Goal: Task Accomplishment & Management: Use online tool/utility

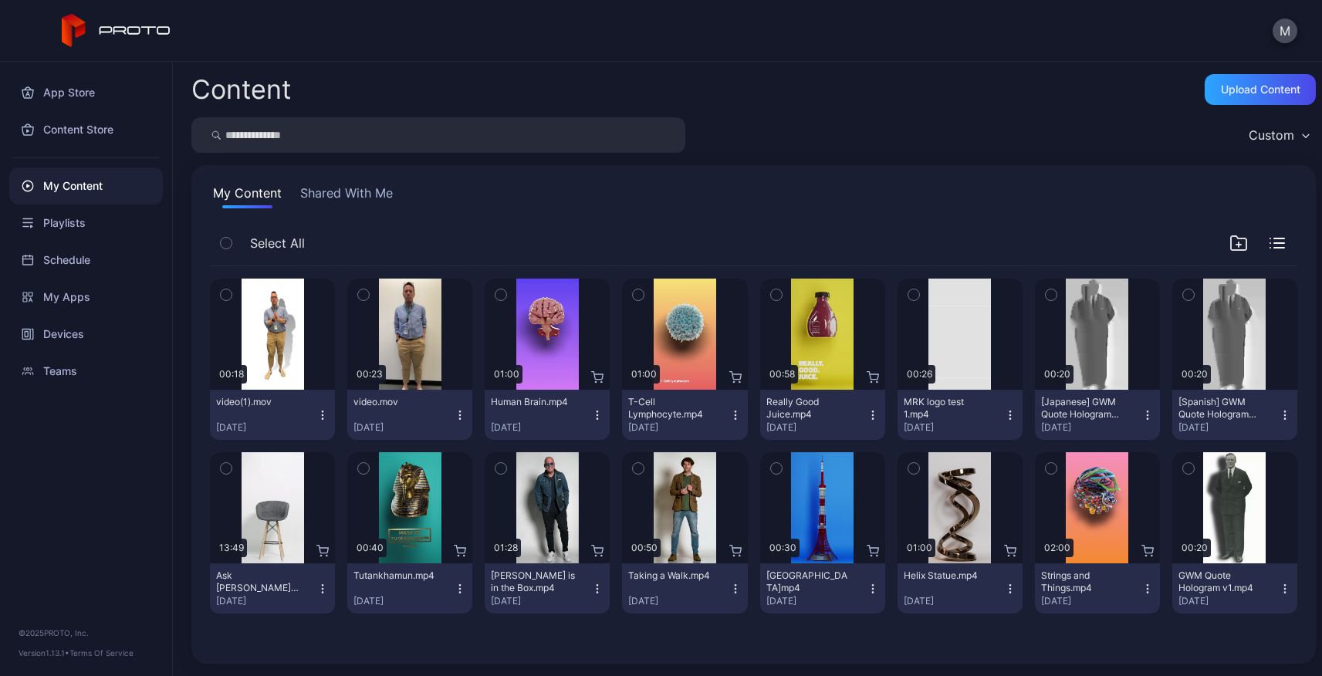
click at [316, 411] on icon "button" at bounding box center [322, 415] width 12 height 12
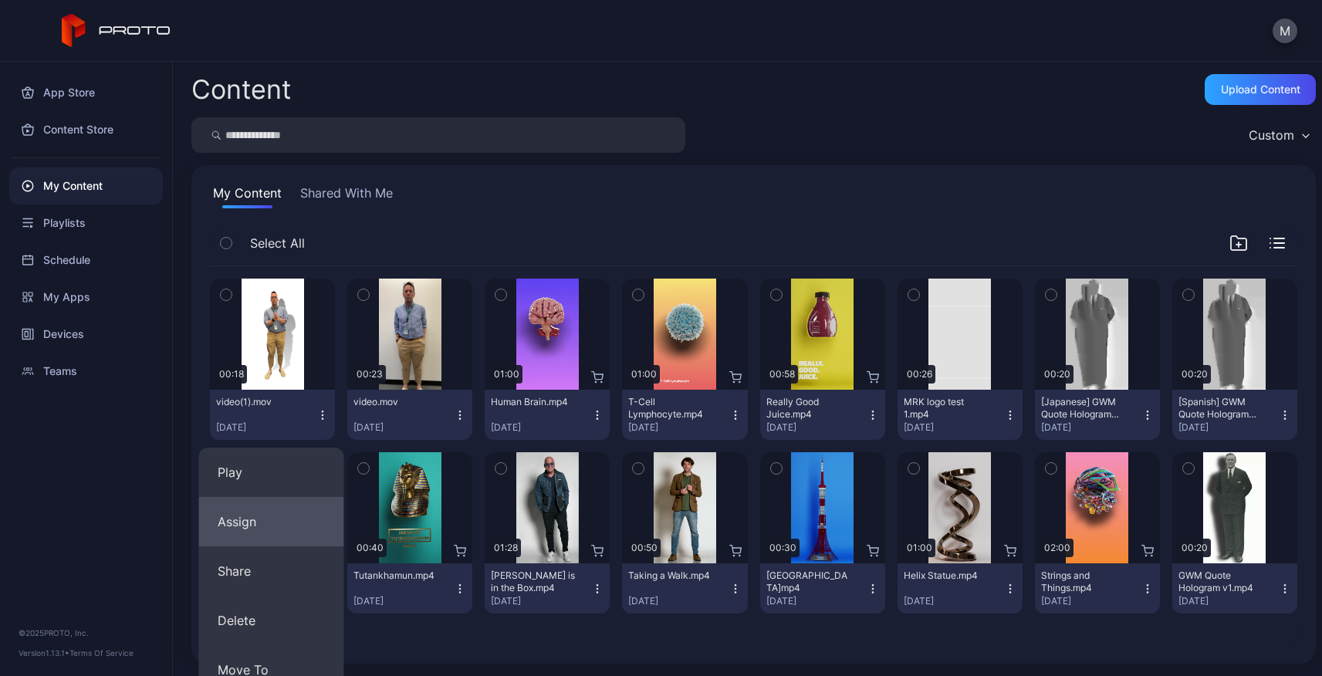
click at [269, 515] on button "Assign" at bounding box center [271, 521] width 145 height 49
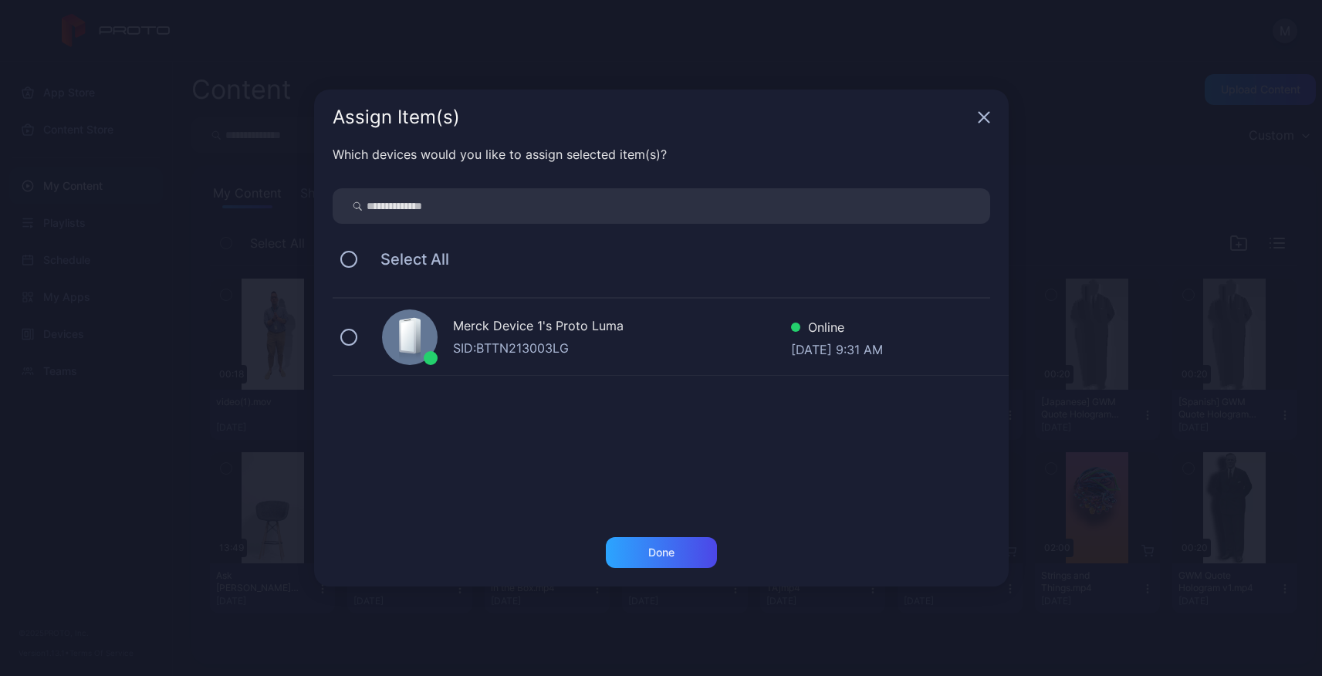
click at [517, 367] on div "Merck Device 1's Proto [PERSON_NAME]: BTTN213003LG Online [DATE] 9:31 AM" at bounding box center [671, 337] width 676 height 77
click at [681, 553] on div "Done" at bounding box center [661, 552] width 111 height 31
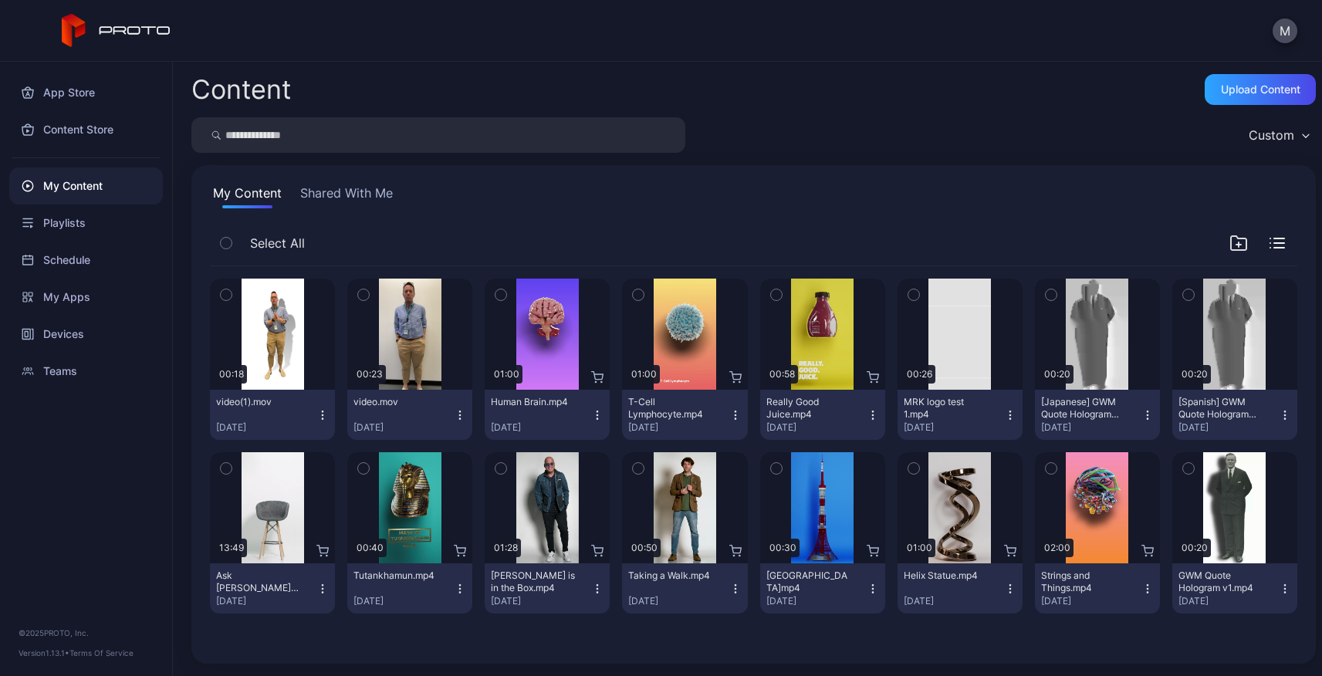
click at [460, 414] on icon "button" at bounding box center [460, 414] width 1 height 1
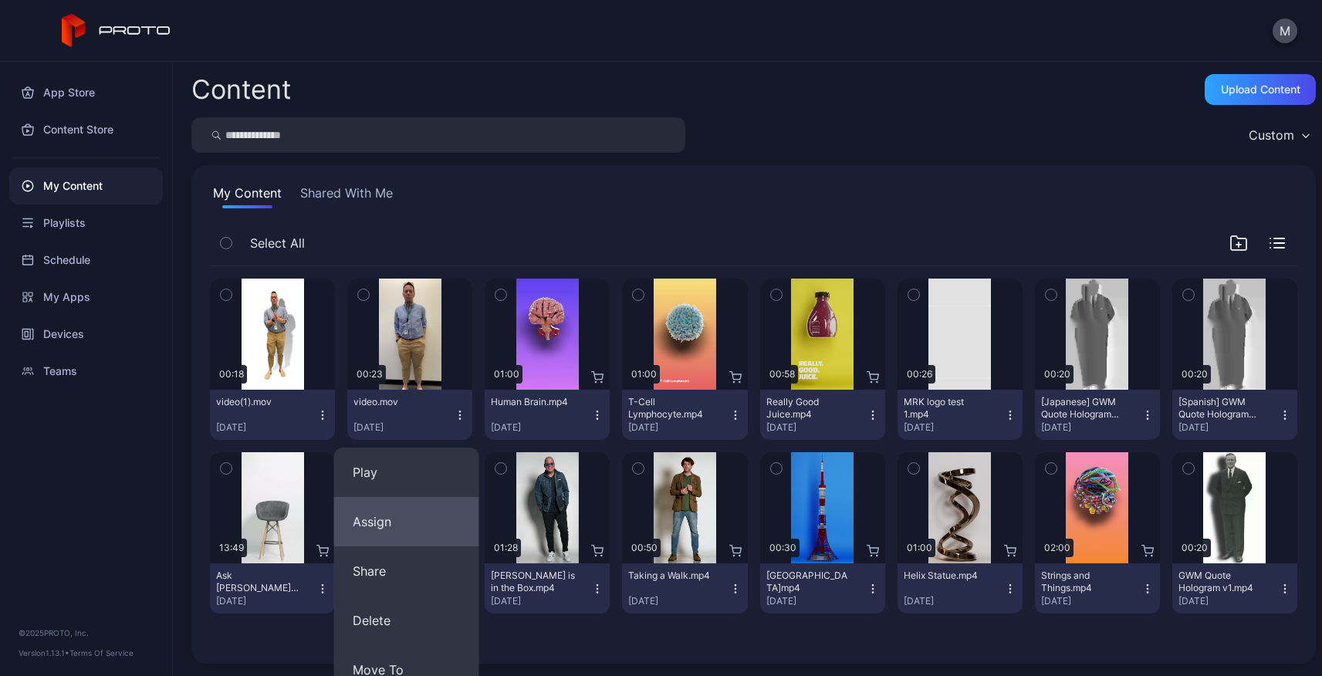
click at [377, 525] on button "Assign" at bounding box center [406, 521] width 145 height 49
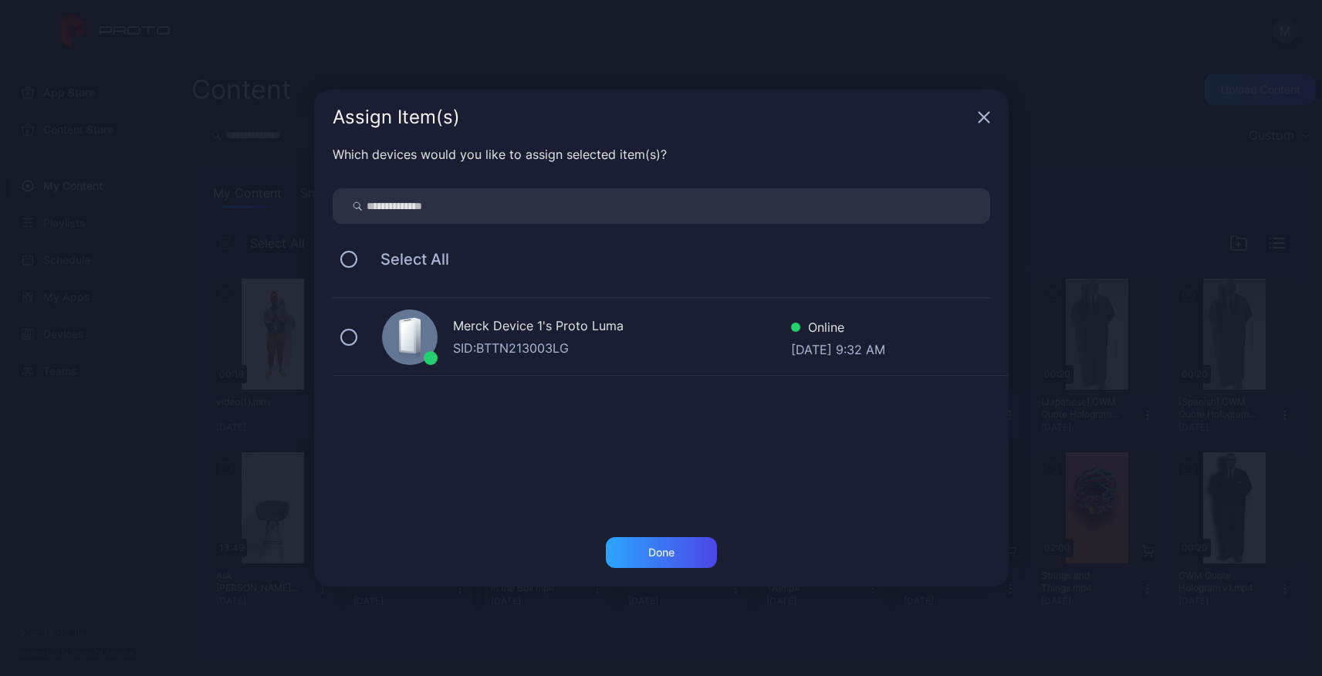
click at [507, 338] on div "Merck Device 1's Proto Luma" at bounding box center [622, 327] width 338 height 22
click at [657, 550] on div "Done" at bounding box center [661, 552] width 26 height 12
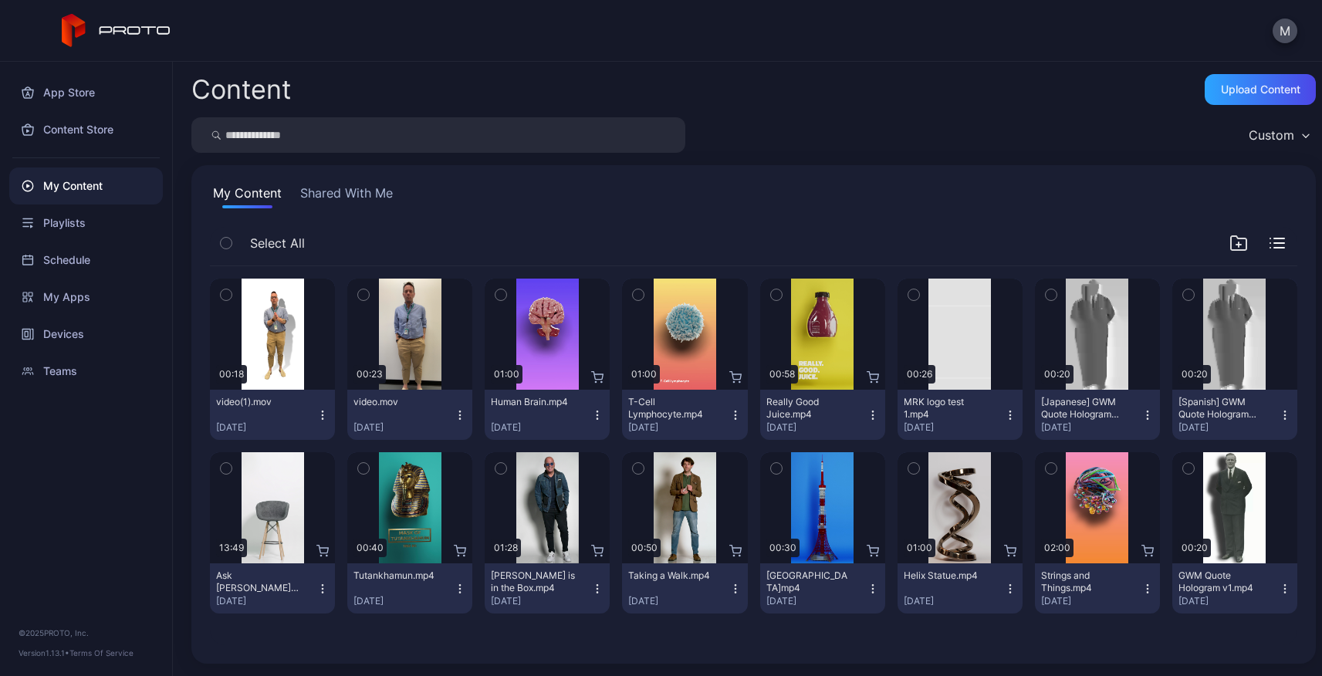
click at [1279, 414] on icon "button" at bounding box center [1285, 415] width 12 height 12
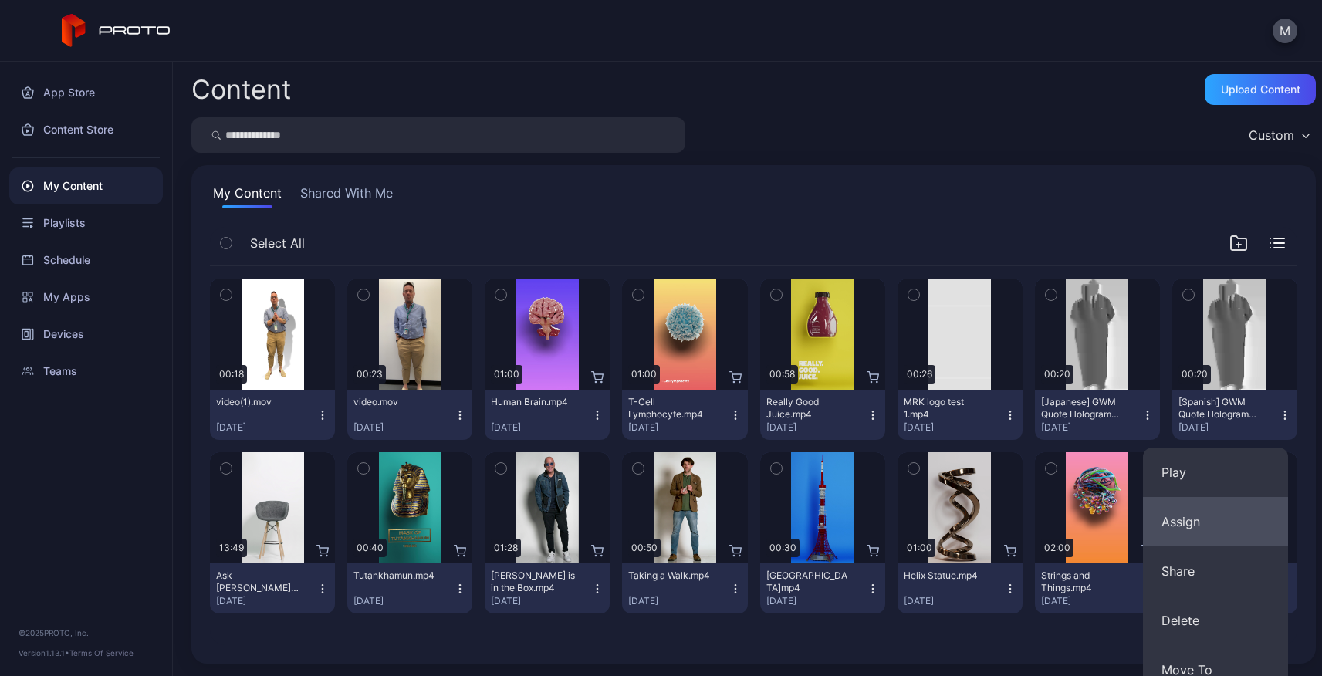
click at [1203, 531] on button "Assign" at bounding box center [1215, 521] width 145 height 49
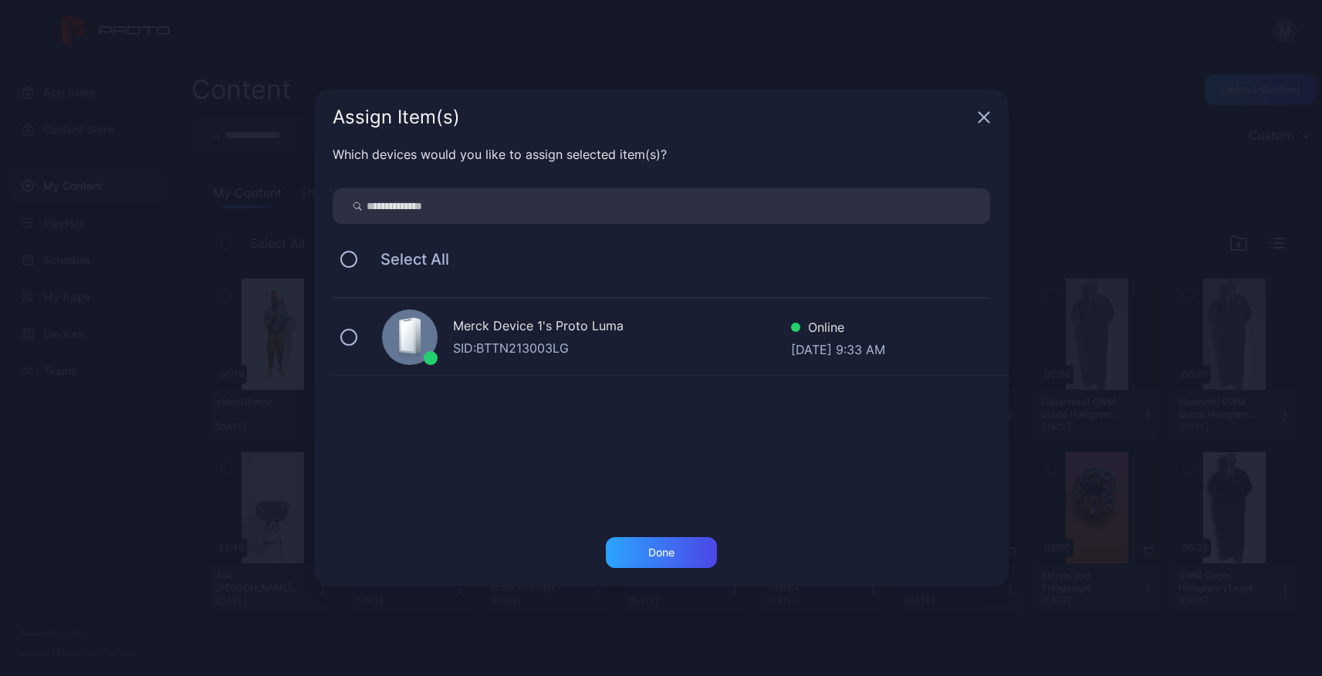
click at [635, 333] on div "Merck Device 1's Proto Luma" at bounding box center [622, 327] width 338 height 22
click at [688, 556] on div "Done" at bounding box center [661, 552] width 111 height 31
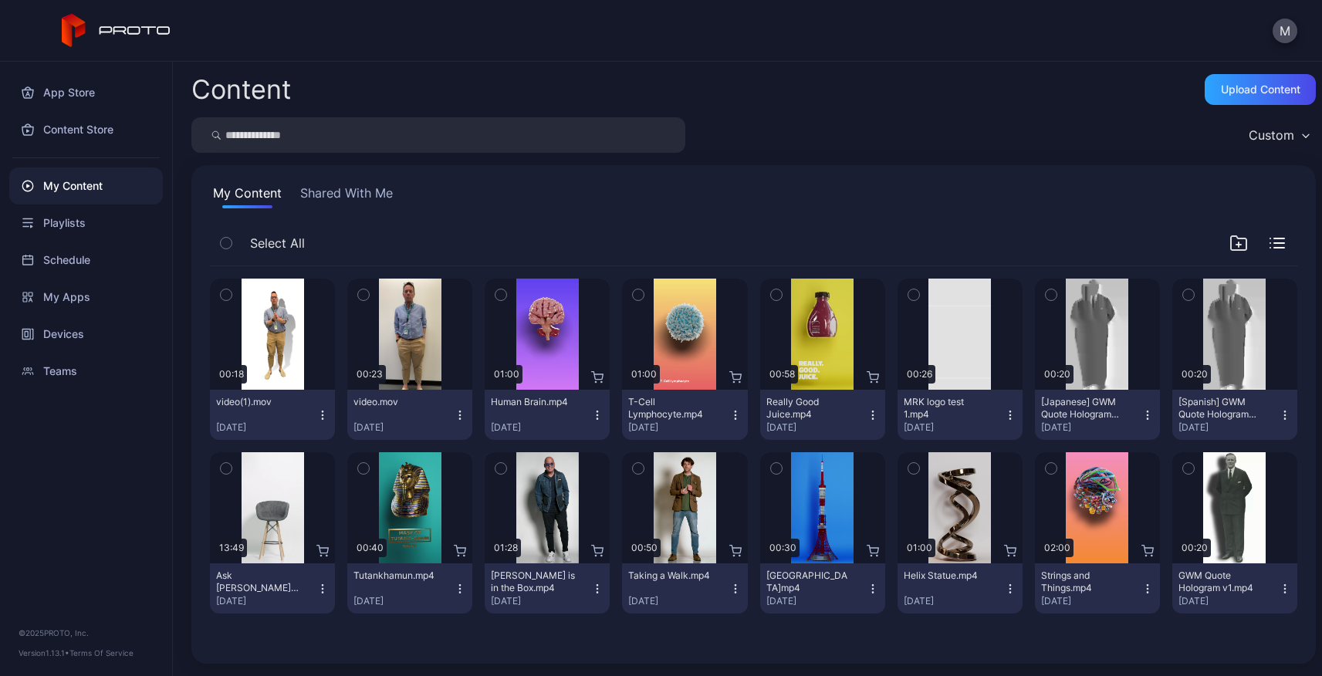
click at [1147, 418] on icon "button" at bounding box center [1147, 418] width 1 height 1
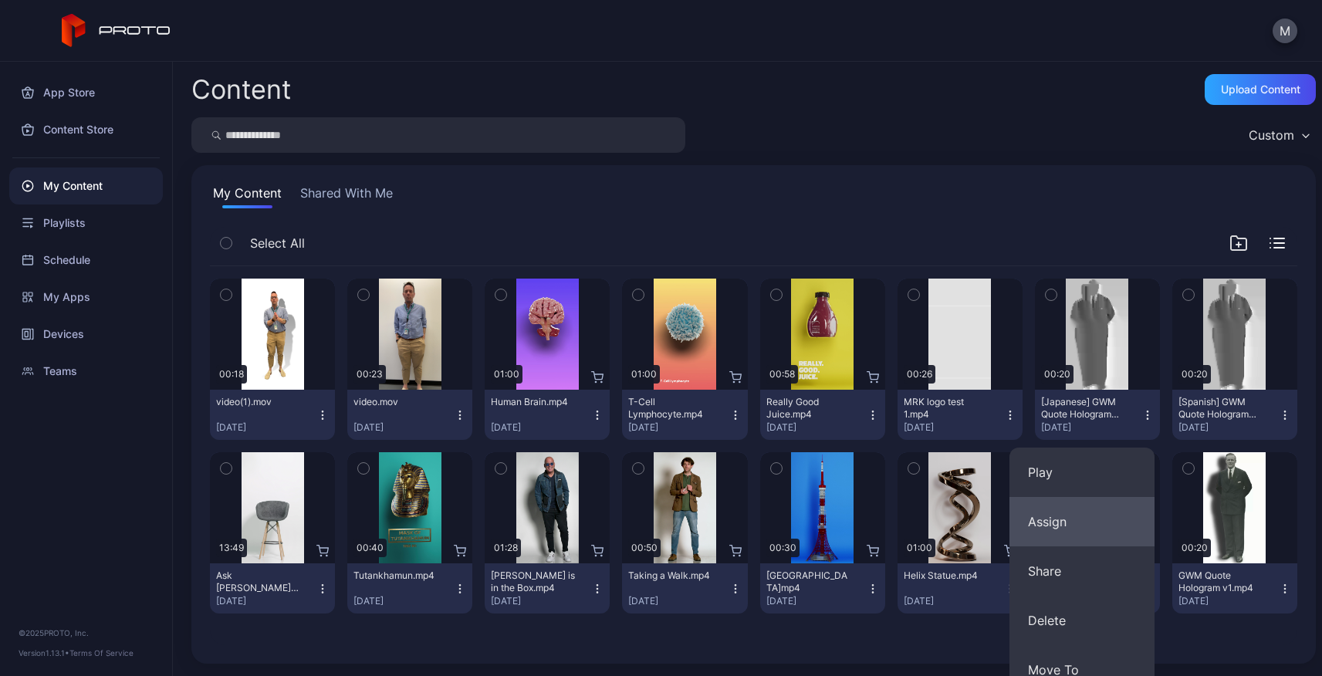
click at [1069, 528] on button "Assign" at bounding box center [1081, 521] width 145 height 49
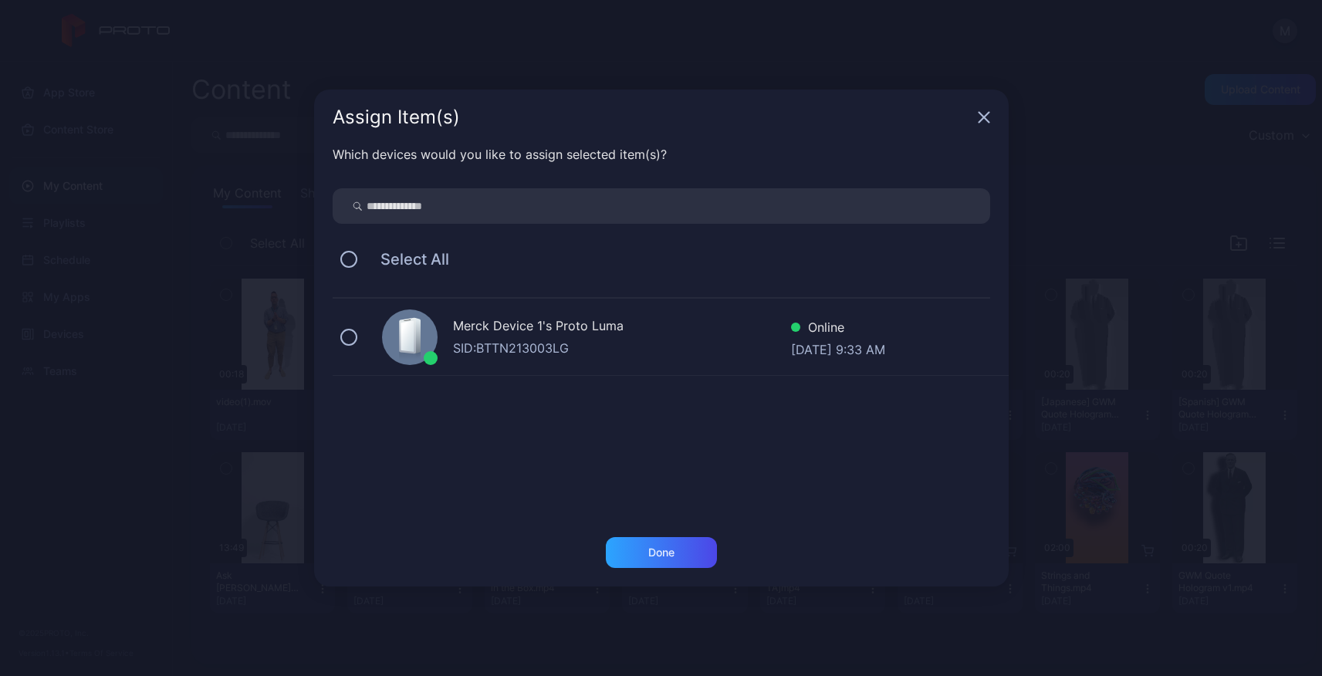
click at [517, 340] on div "SID: BTTN213003LG" at bounding box center [622, 348] width 338 height 19
click at [670, 553] on div "Done" at bounding box center [661, 552] width 26 height 12
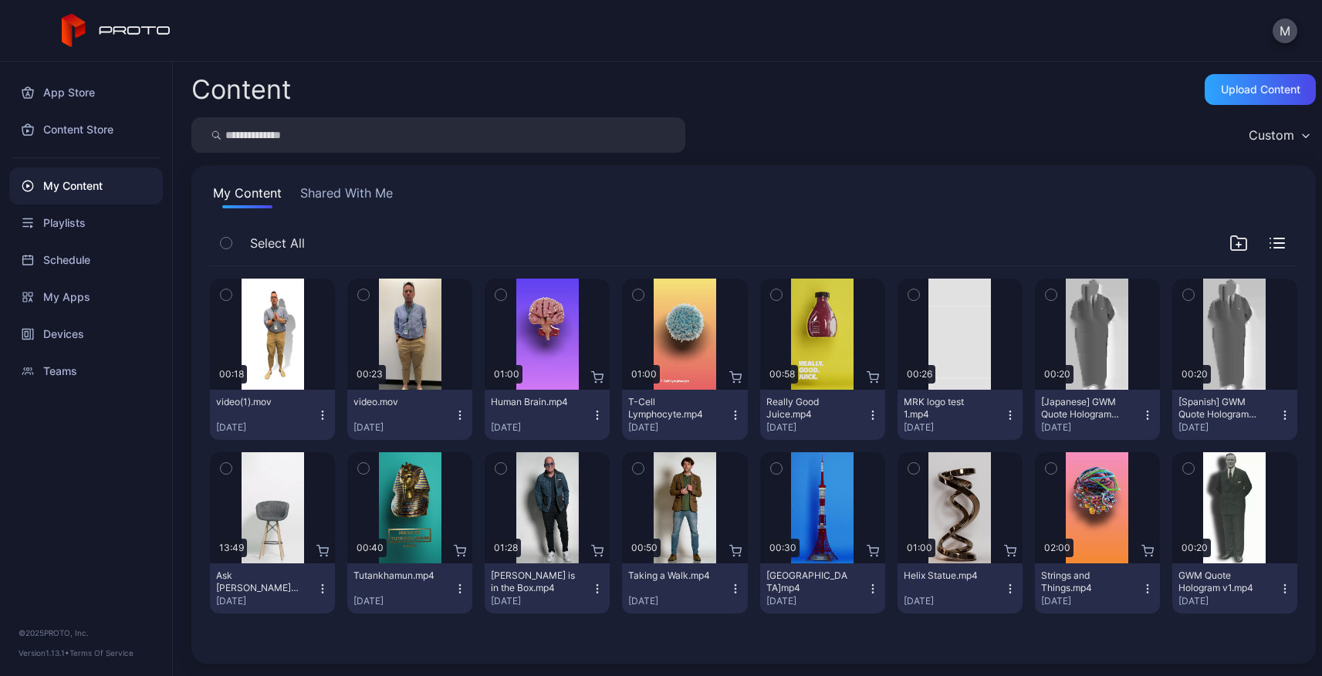
click at [857, 149] on div "Custom" at bounding box center [753, 134] width 1124 height 35
click at [63, 327] on div "Devices" at bounding box center [86, 334] width 154 height 37
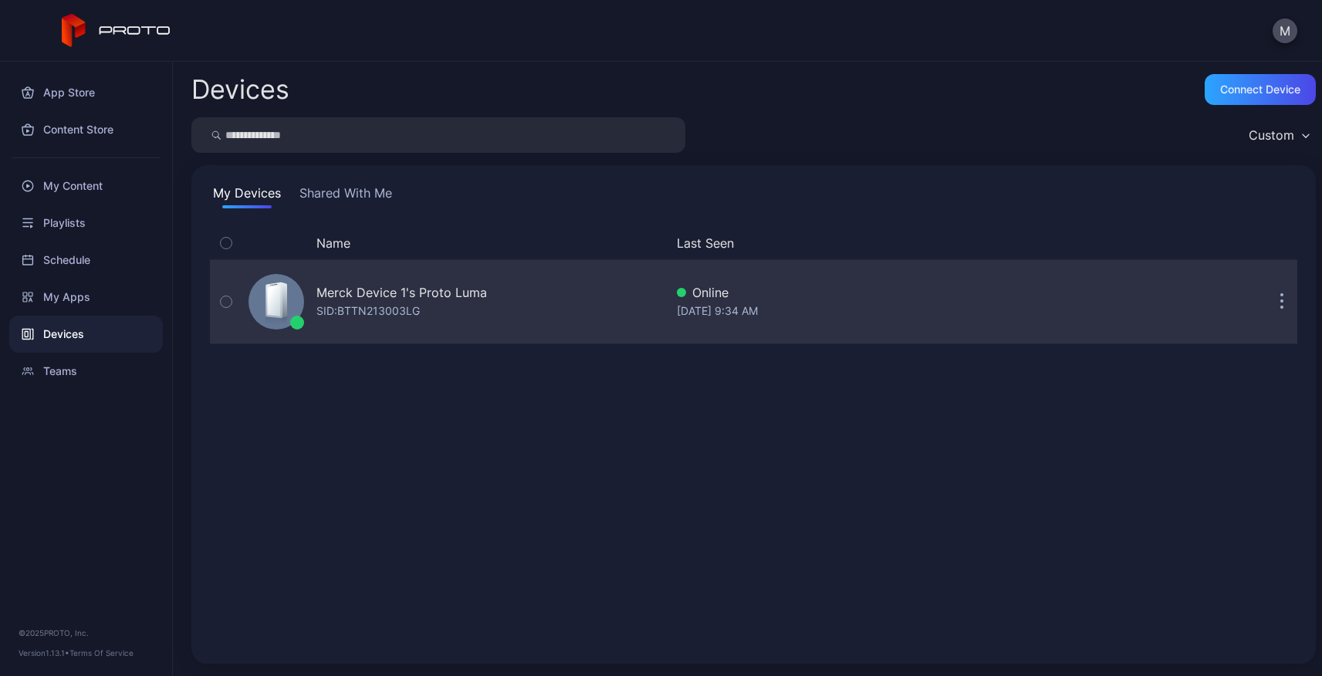
click at [1266, 300] on button "button" at bounding box center [1281, 301] width 31 height 31
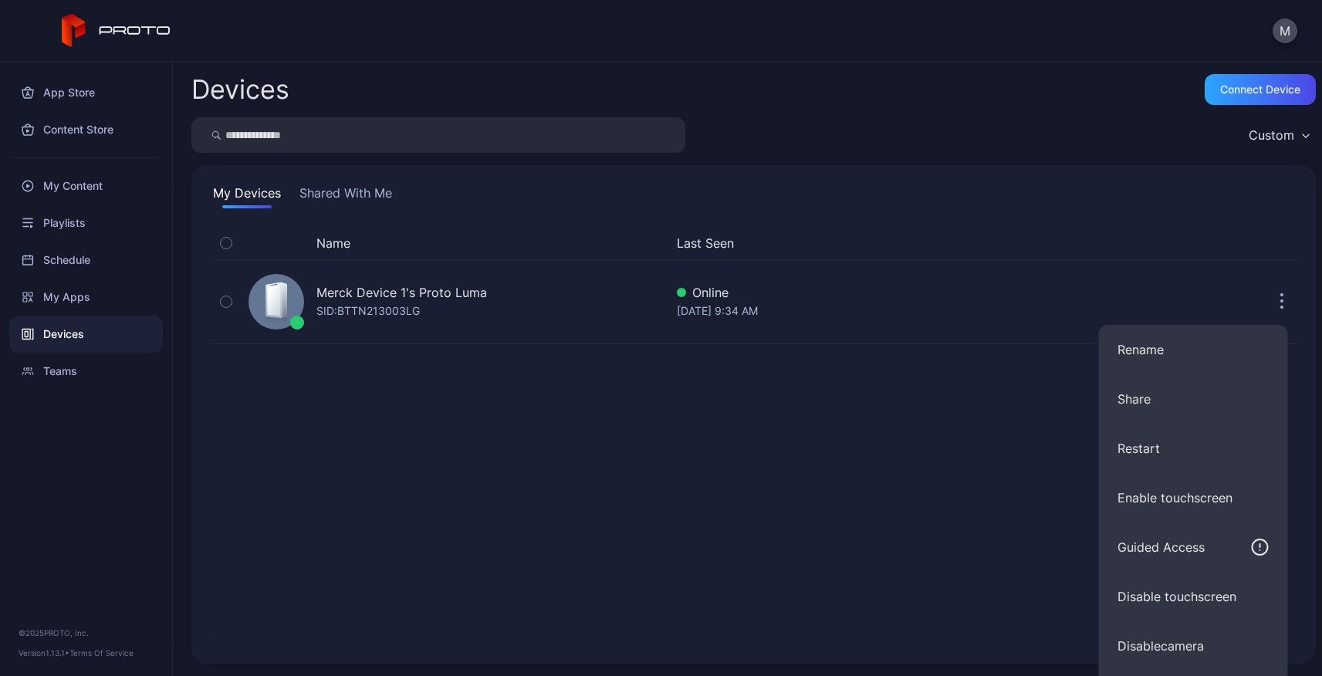
click at [911, 456] on div "Name Last Seen Merck Device 1's Proto [PERSON_NAME]: BTTN213003LG Online [DATE]…" at bounding box center [753, 436] width 1087 height 418
